Goal: Task Accomplishment & Management: Use online tool/utility

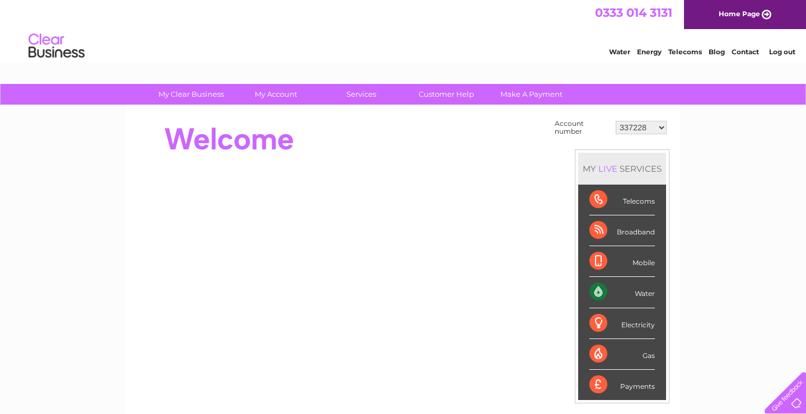
click at [616, 121] on select "337228 382500 439338 442724 442887 444861 444869 445778 447015 452092 452130 45…" at bounding box center [641, 127] width 51 height 13
select select "30290448"
click option "30290448" at bounding box center [0, 0] width 0 height 0
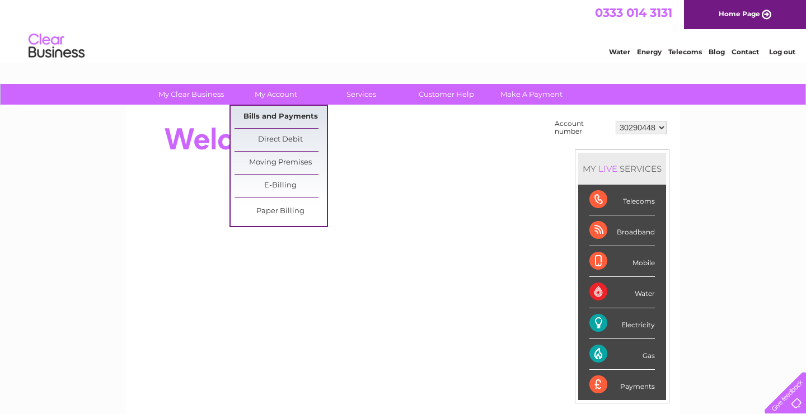
click at [278, 114] on link "Bills and Payments" at bounding box center [281, 117] width 92 height 22
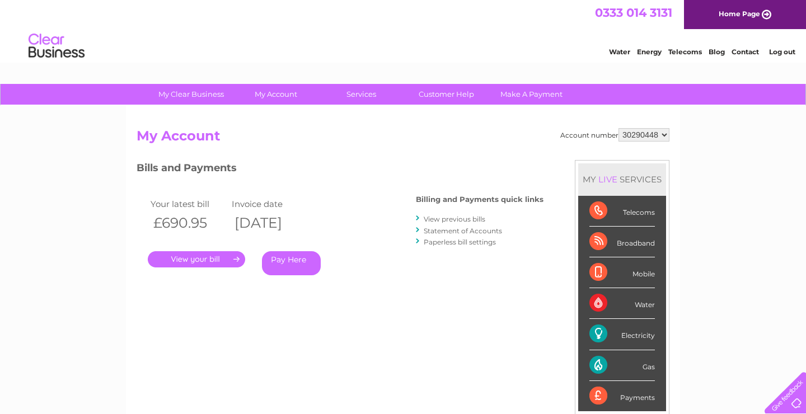
click at [234, 262] on link "." at bounding box center [196, 259] width 97 height 16
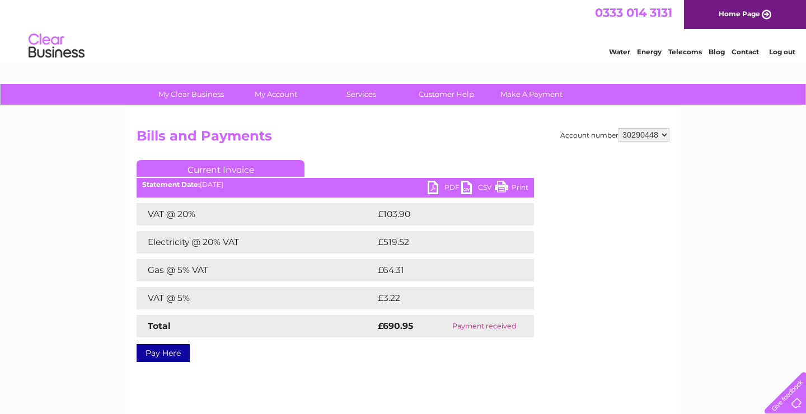
click at [447, 188] on link "PDF" at bounding box center [445, 189] width 34 height 16
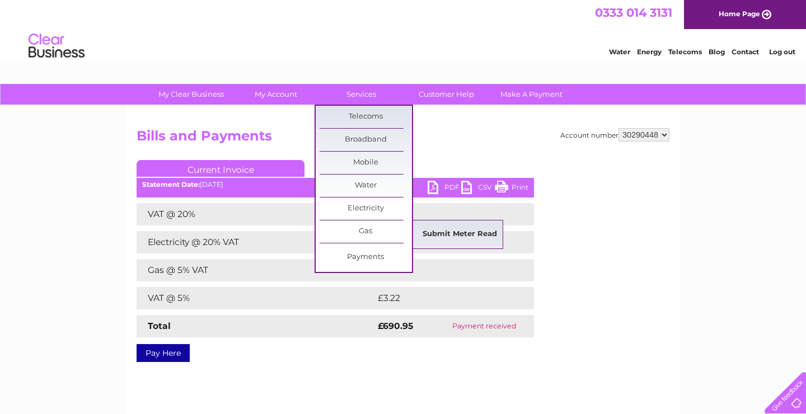
click at [446, 235] on link "Submit Meter Read" at bounding box center [460, 234] width 92 height 22
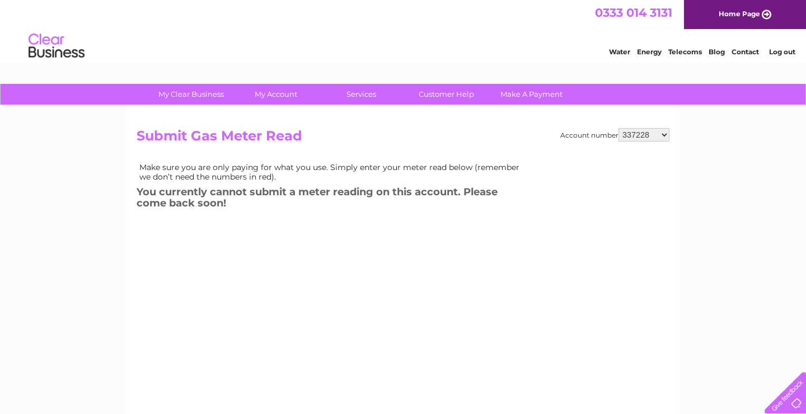
click at [619, 128] on select "337228 382500 439338 442724 442887 444861 444869 445778 447015 452092 452130 45…" at bounding box center [644, 134] width 51 height 13
select select "30290448"
click option "30290448" at bounding box center [0, 0] width 0 height 0
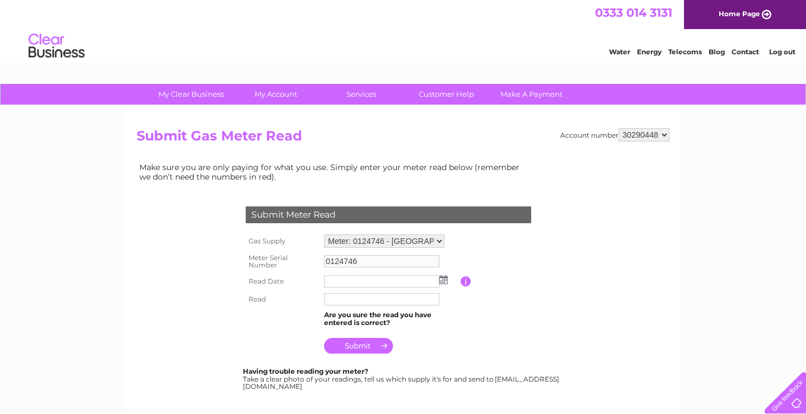
click at [443, 283] on img at bounding box center [443, 279] width 8 height 9
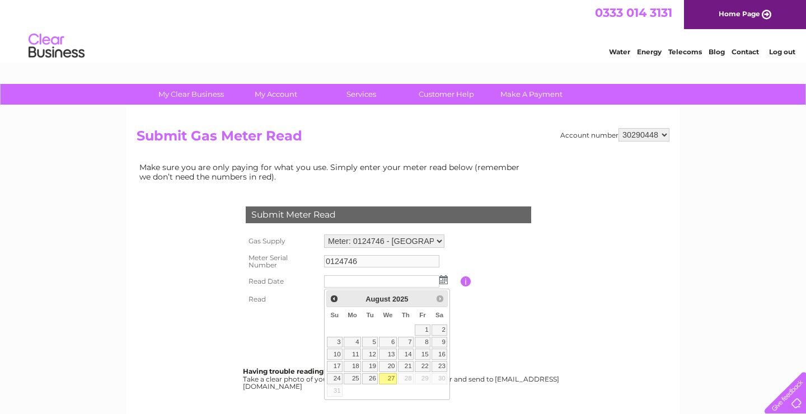
click at [392, 377] on link "27" at bounding box center [388, 378] width 18 height 11
type input "2025/08/27"
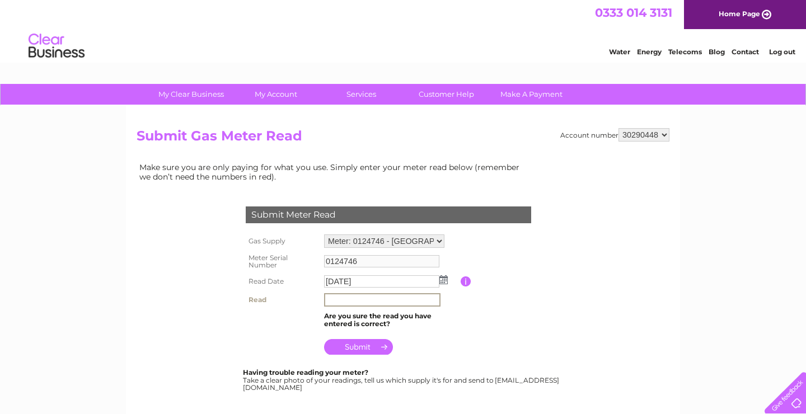
click at [354, 300] on input "text" at bounding box center [382, 299] width 116 height 13
type input "9355"
click at [357, 348] on input "submit" at bounding box center [358, 346] width 69 height 16
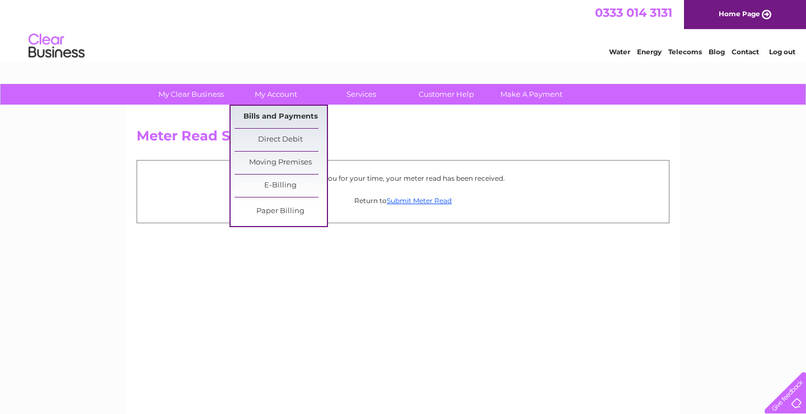
click at [283, 109] on link "Bills and Payments" at bounding box center [281, 117] width 92 height 22
click at [284, 109] on link "Bills and Payments" at bounding box center [281, 117] width 92 height 22
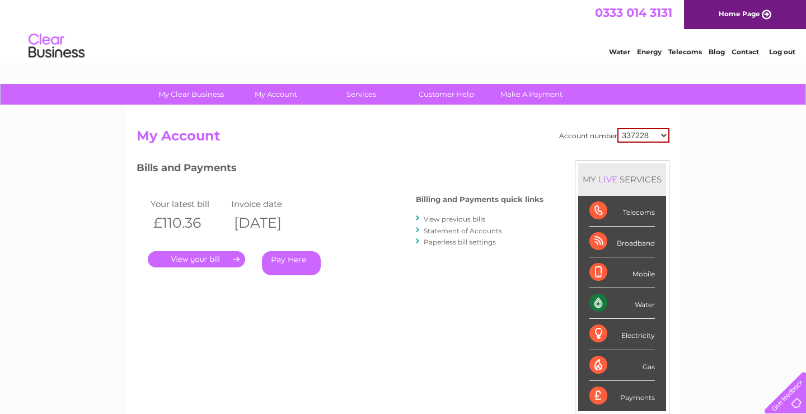
click at [617, 128] on select "337228 382500 439338 442724 442887 444861 444869 445778 447015 452092 452130 45…" at bounding box center [643, 135] width 52 height 15
select select "444869"
click option "444869" at bounding box center [0, 0] width 0 height 0
click at [188, 259] on link "." at bounding box center [196, 259] width 97 height 16
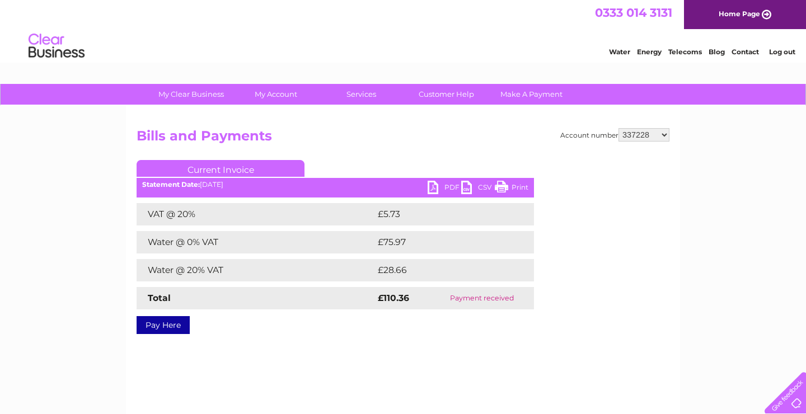
click at [448, 188] on link "PDF" at bounding box center [445, 189] width 34 height 16
click at [619, 128] on select "337228 382500 439338 442724 442887 444861 444869 445778 447015 452092 452130 45…" at bounding box center [644, 134] width 51 height 13
click option "337228" at bounding box center [0, 0] width 0 height 0
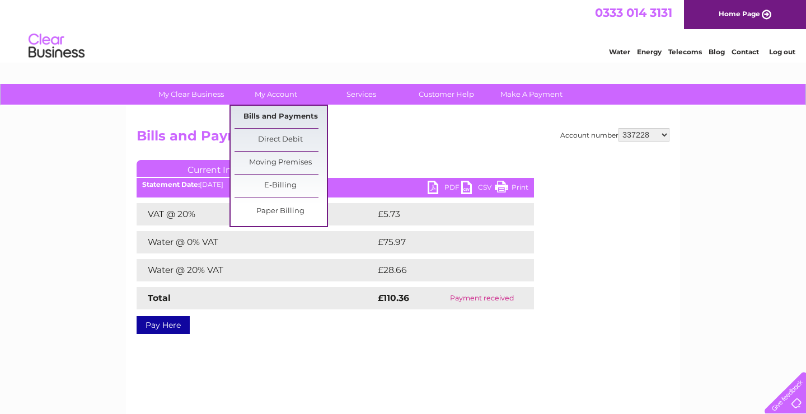
click at [283, 119] on link "Bills and Payments" at bounding box center [281, 117] width 92 height 22
click at [280, 114] on link "Bills and Payments" at bounding box center [281, 117] width 92 height 22
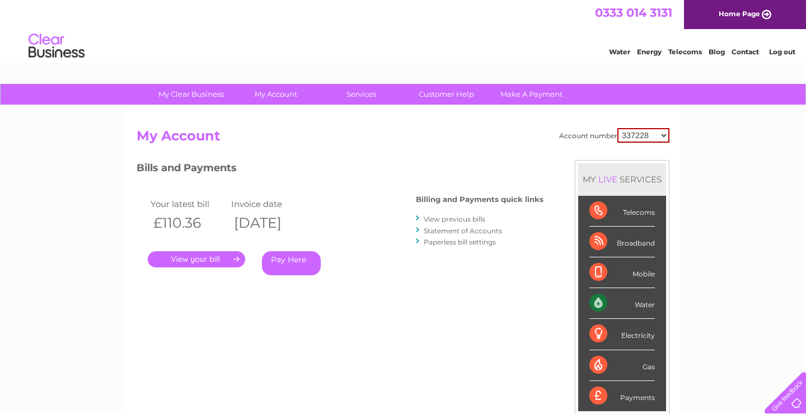
click at [617, 128] on select "337228 382500 439338 442724 442887 444861 444869 445778 447015 452092 452130 45…" at bounding box center [643, 135] width 52 height 15
select select "444869"
click option "444869" at bounding box center [0, 0] width 0 height 0
click at [227, 254] on link "." at bounding box center [196, 259] width 97 height 16
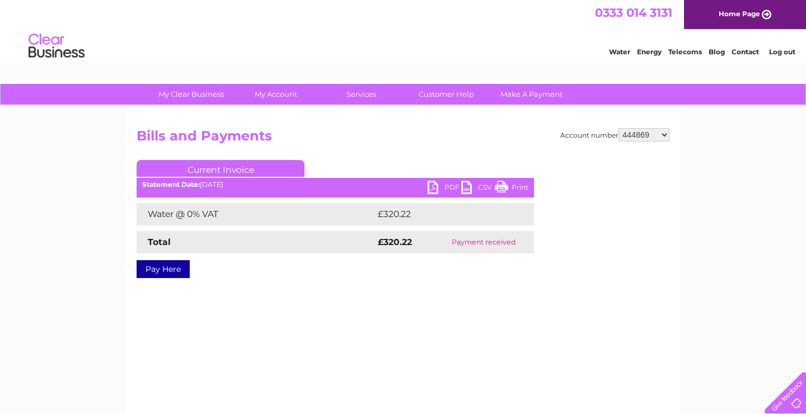
click at [448, 188] on link "PDF" at bounding box center [445, 189] width 34 height 16
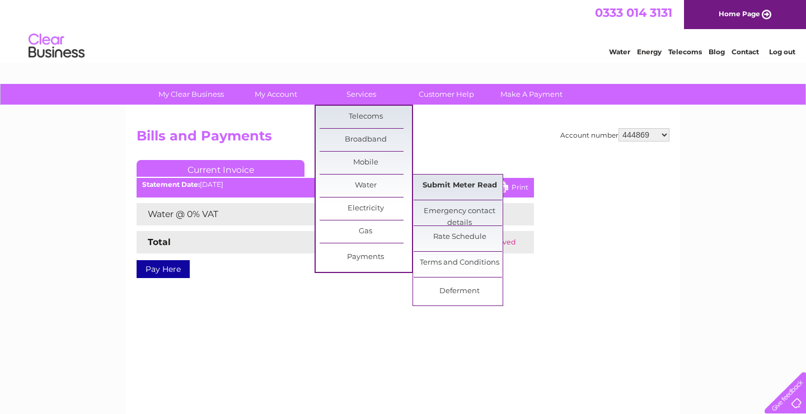
click at [453, 187] on link "Submit Meter Read" at bounding box center [460, 186] width 92 height 22
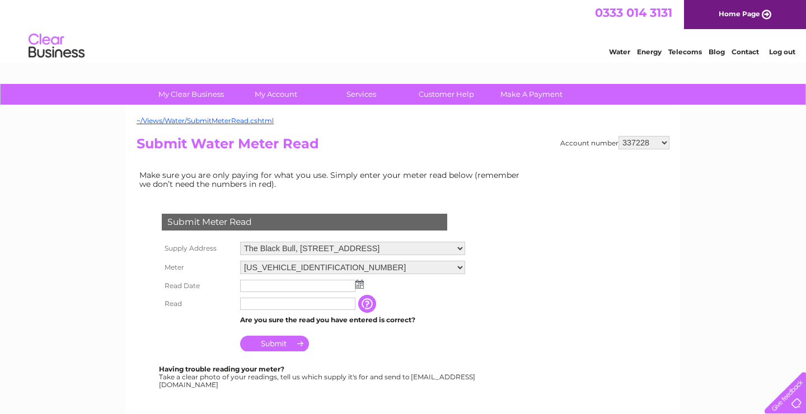
click at [619, 136] on select "337228 382500 439338 442724 442887 444861 444869 445778 447015 452092 452130 45…" at bounding box center [644, 142] width 51 height 13
select select "444869"
click option "444869" at bounding box center [0, 0] width 0 height 0
click at [362, 289] on td at bounding box center [352, 286] width 231 height 18
click at [360, 287] on img at bounding box center [359, 284] width 8 height 9
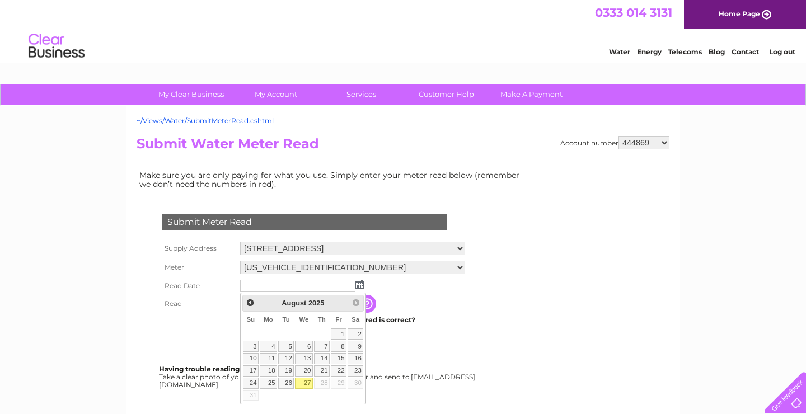
click at [311, 380] on link "27" at bounding box center [304, 383] width 18 height 11
type input "2025/08/27"
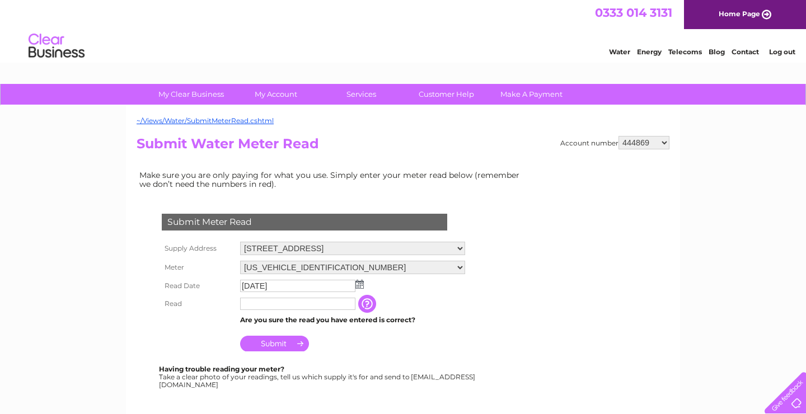
click at [288, 304] on input "text" at bounding box center [297, 304] width 115 height 12
type input "4130"
click at [273, 345] on input "Submit" at bounding box center [274, 344] width 69 height 16
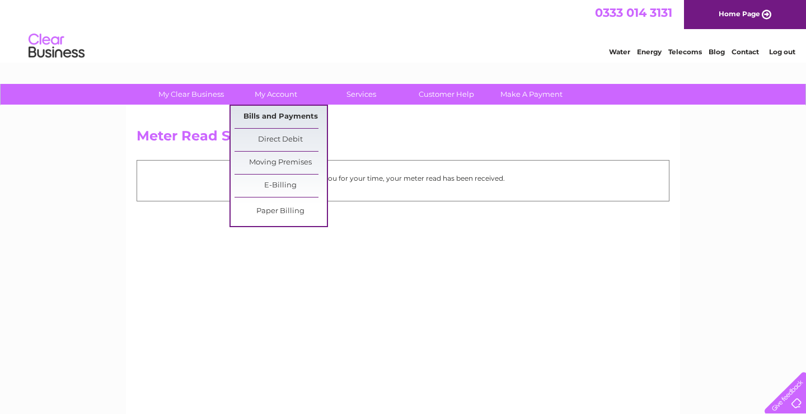
click at [281, 115] on link "Bills and Payments" at bounding box center [281, 117] width 92 height 22
